Goal: Task Accomplishment & Management: Use online tool/utility

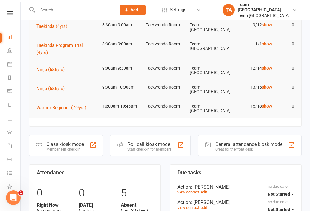
click at [15, 13] on link at bounding box center [9, 13] width 21 height 4
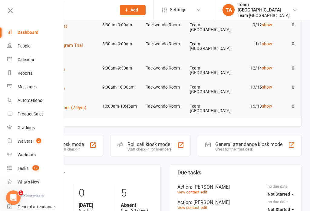
click at [33, 62] on div "Calendar" at bounding box center [26, 59] width 17 height 5
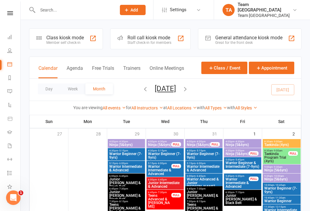
click at [46, 90] on button "Day" at bounding box center [49, 89] width 22 height 11
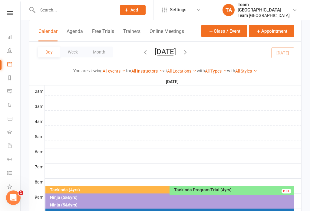
scroll to position [96, 0]
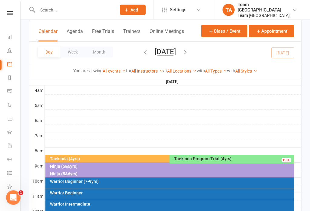
click at [123, 159] on div "Taekinda (4yrs)" at bounding box center [168, 159] width 237 height 4
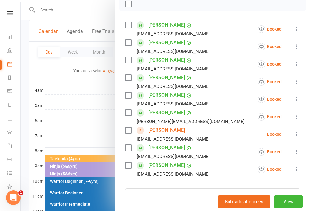
scroll to position [92, 0]
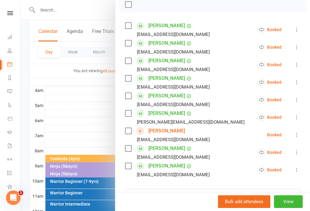
click at [165, 26] on link "[PERSON_NAME]" at bounding box center [166, 26] width 37 height 10
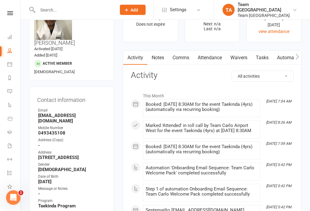
scroll to position [49, 0]
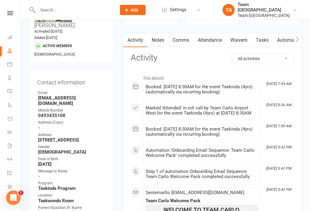
click at [10, 15] on icon at bounding box center [10, 13] width 6 height 4
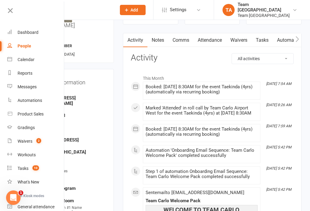
click at [32, 59] on div "Calendar" at bounding box center [26, 59] width 17 height 5
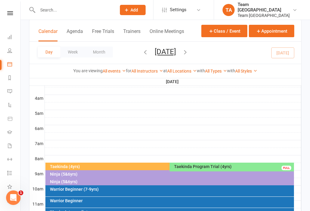
scroll to position [108, 0]
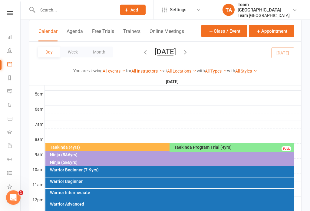
click at [107, 149] on div "Taekinda (4yrs)" at bounding box center [168, 148] width 237 height 4
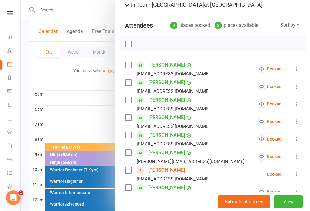
scroll to position [54, 0]
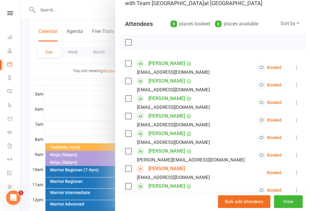
click at [160, 83] on link "[PERSON_NAME]" at bounding box center [166, 81] width 37 height 10
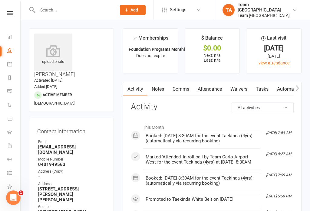
click at [51, 51] on icon at bounding box center [53, 51] width 38 height 12
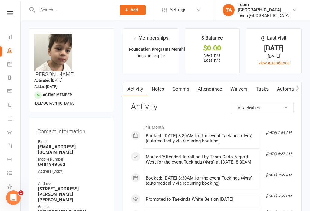
click at [7, 13] on link at bounding box center [9, 13] width 21 height 4
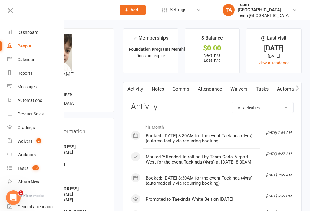
click at [36, 61] on link "Calendar" at bounding box center [35, 60] width 57 height 14
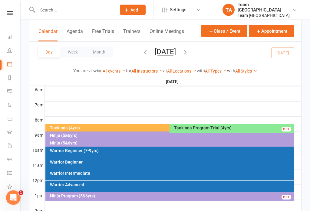
click at [118, 127] on div "Taekinda (4yrs)" at bounding box center [168, 128] width 237 height 4
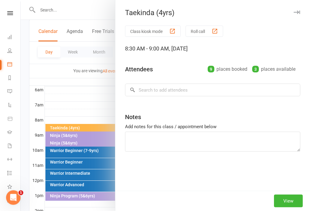
scroll to position [127, 0]
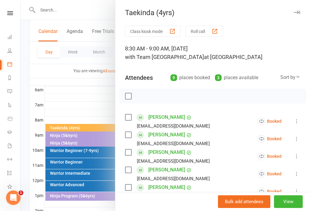
click at [289, 208] on button "View" at bounding box center [288, 202] width 29 height 13
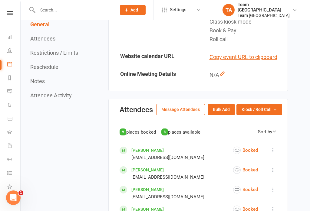
scroll to position [270, 0]
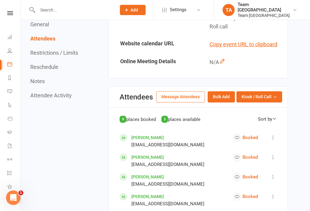
click at [280, 102] on button "Kiosk / Roll Call" at bounding box center [259, 96] width 46 height 11
click at [247, 129] on link "Enter Roll Call" at bounding box center [252, 123] width 60 height 12
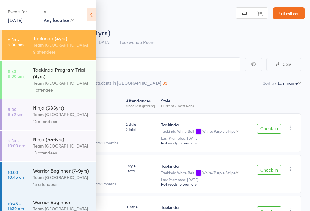
click at [57, 47] on div "Team [GEOGRAPHIC_DATA]" at bounding box center [62, 44] width 58 height 7
click at [95, 18] on icon at bounding box center [91, 14] width 9 height 13
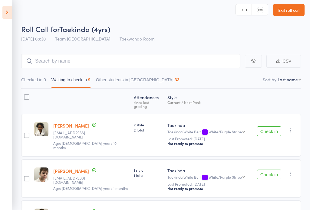
scroll to position [3, 0]
click at [3, 16] on icon at bounding box center [6, 13] width 9 height 13
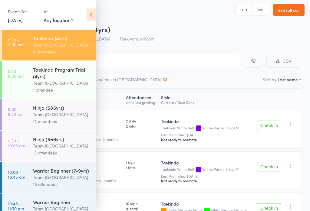
click at [62, 82] on div "Team [GEOGRAPHIC_DATA]" at bounding box center [62, 83] width 58 height 7
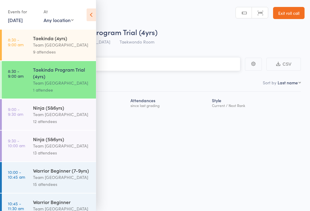
scroll to position [0, 0]
click at [72, 74] on div "Taekinda Program Trial (4yrs)" at bounding box center [62, 72] width 58 height 13
click at [65, 76] on div "Taekinda Program Trial (4yrs)" at bounding box center [62, 72] width 58 height 13
click at [61, 48] on div "Team [GEOGRAPHIC_DATA]" at bounding box center [62, 44] width 58 height 7
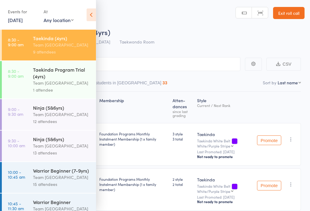
click at [82, 14] on div "Events for [DATE] [DATE] [DATE] Sun Mon Tue Wed Thu Fri Sat 31 27 28 29 30 31 0…" at bounding box center [48, 15] width 96 height 31
click at [87, 13] on icon at bounding box center [91, 14] width 9 height 13
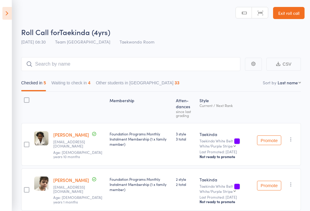
click at [81, 88] on button "Waiting to check in 4" at bounding box center [70, 84] width 39 height 14
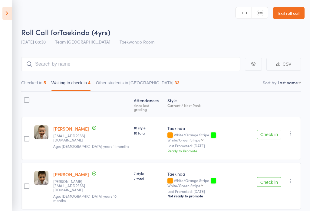
click at [268, 131] on button "Check in" at bounding box center [269, 135] width 24 height 10
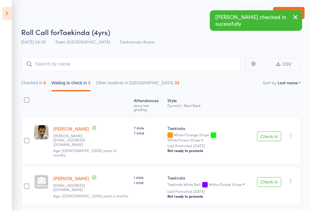
click at [267, 132] on button "Check in" at bounding box center [269, 137] width 24 height 10
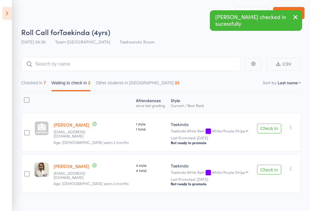
scroll to position [10, 0]
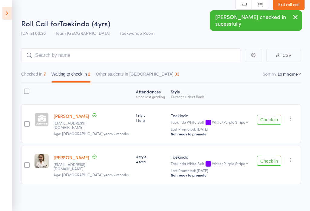
click at [268, 163] on button "Check in" at bounding box center [269, 161] width 24 height 10
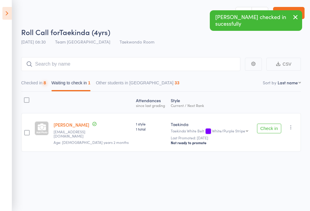
scroll to position [0, 0]
click at [35, 83] on button "Checked in 8" at bounding box center [33, 84] width 25 height 14
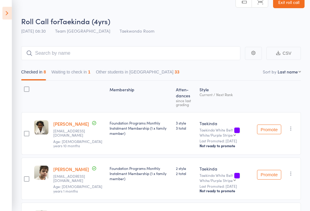
scroll to position [0, 0]
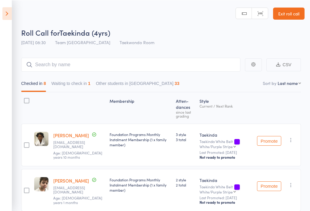
click at [79, 86] on button "Waiting to check in 1" at bounding box center [70, 85] width 39 height 14
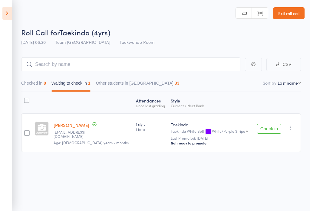
click at [272, 130] on button "Check in" at bounding box center [269, 129] width 24 height 10
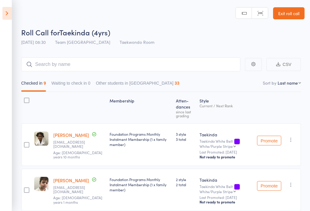
click at [3, 11] on icon at bounding box center [6, 13] width 9 height 13
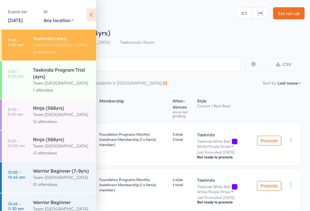
click at [57, 110] on div "Ninja (5&6yrs)" at bounding box center [62, 107] width 58 height 7
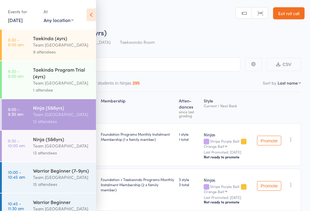
click at [54, 110] on div "Ninja (5&6yrs)" at bounding box center [62, 107] width 58 height 7
click at [95, 15] on icon at bounding box center [91, 14] width 9 height 13
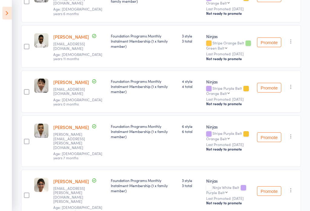
scroll to position [191, 0]
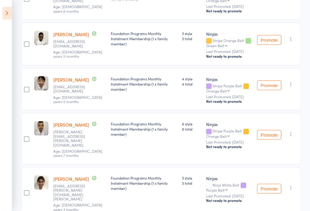
click at [74, 38] on link "[PERSON_NAME]" at bounding box center [71, 34] width 36 height 6
